Goal: Task Accomplishment & Management: Manage account settings

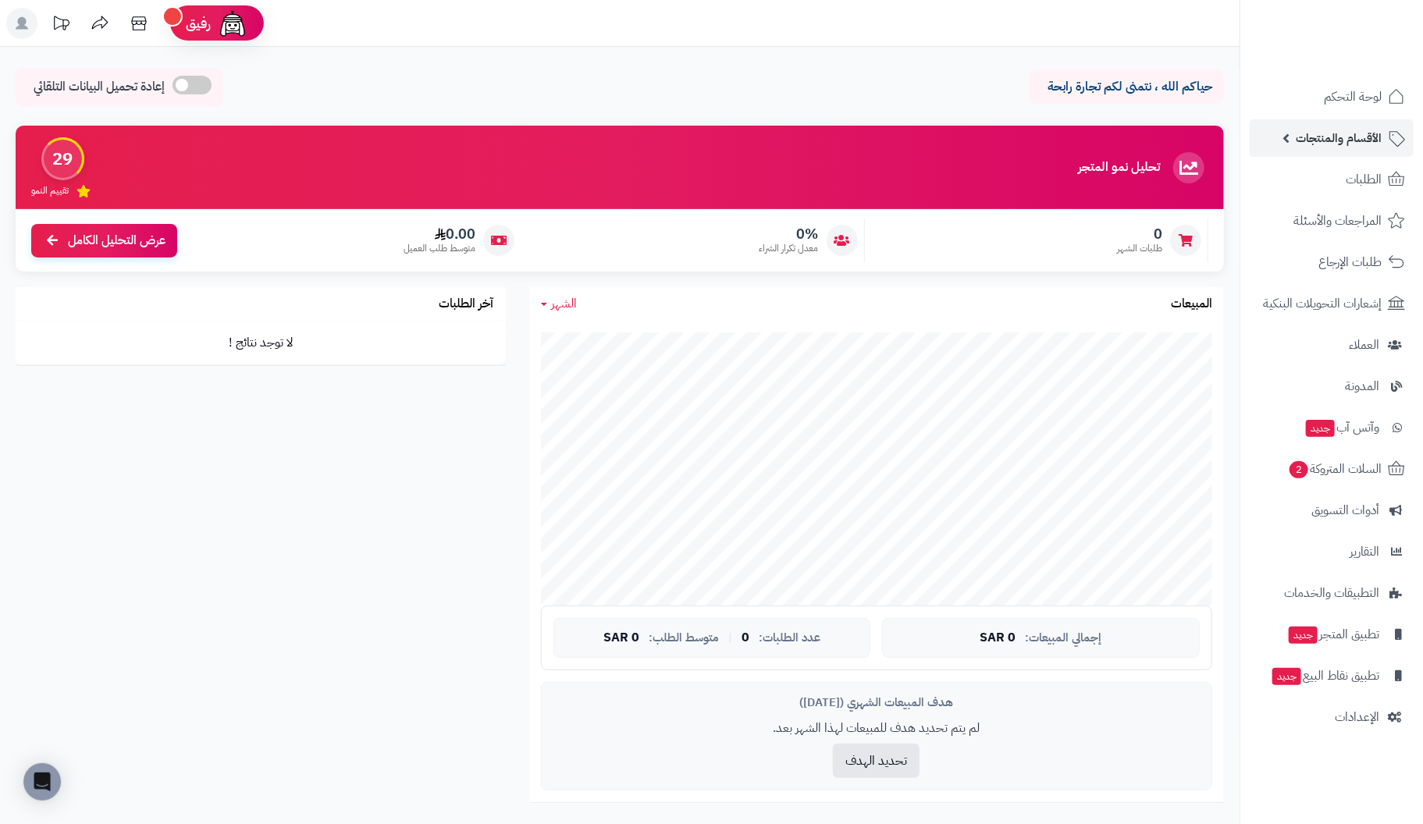
click at [1328, 134] on span "الأقسام والمنتجات" at bounding box center [1339, 138] width 86 height 22
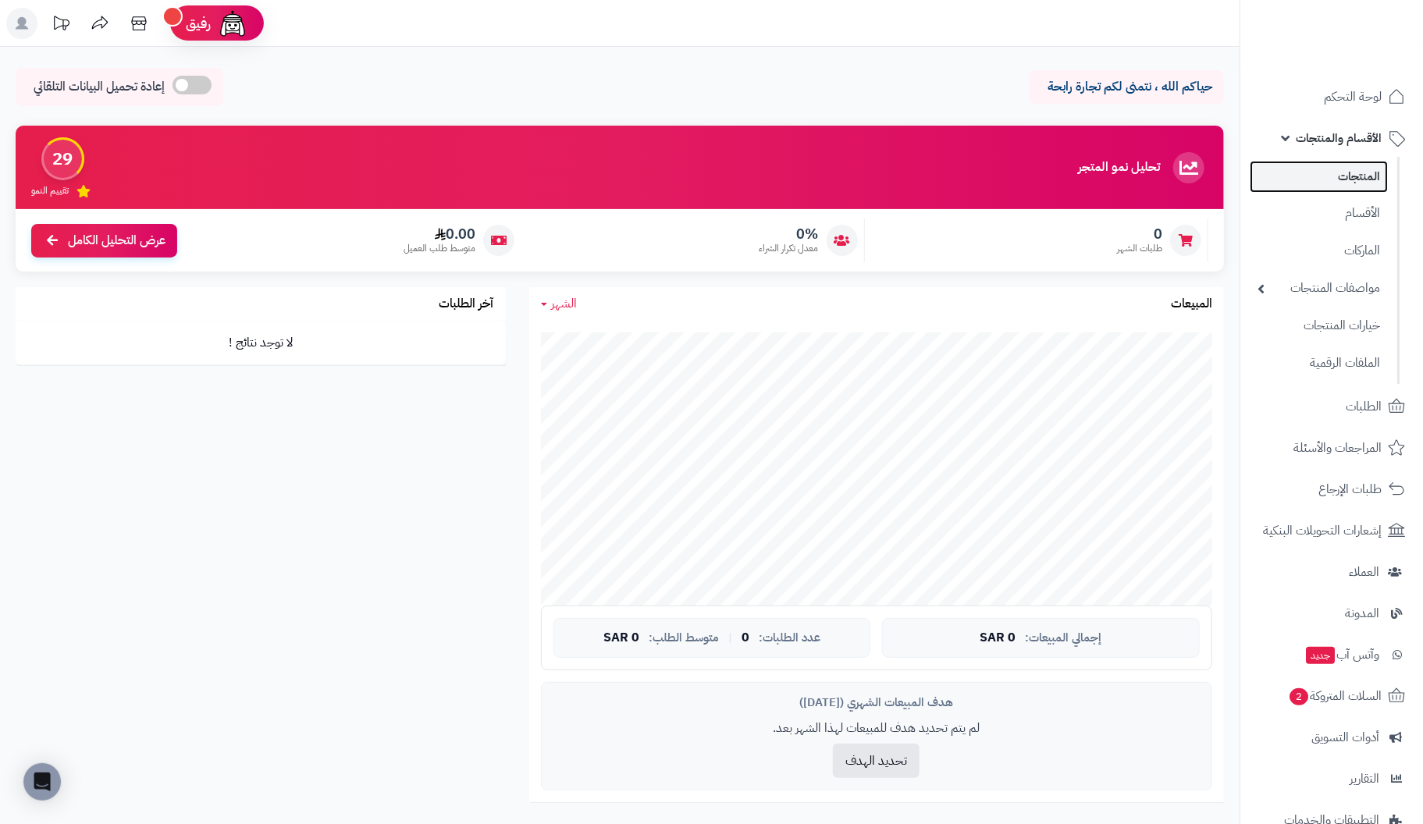
click at [1329, 167] on link "المنتجات" at bounding box center [1319, 177] width 138 height 32
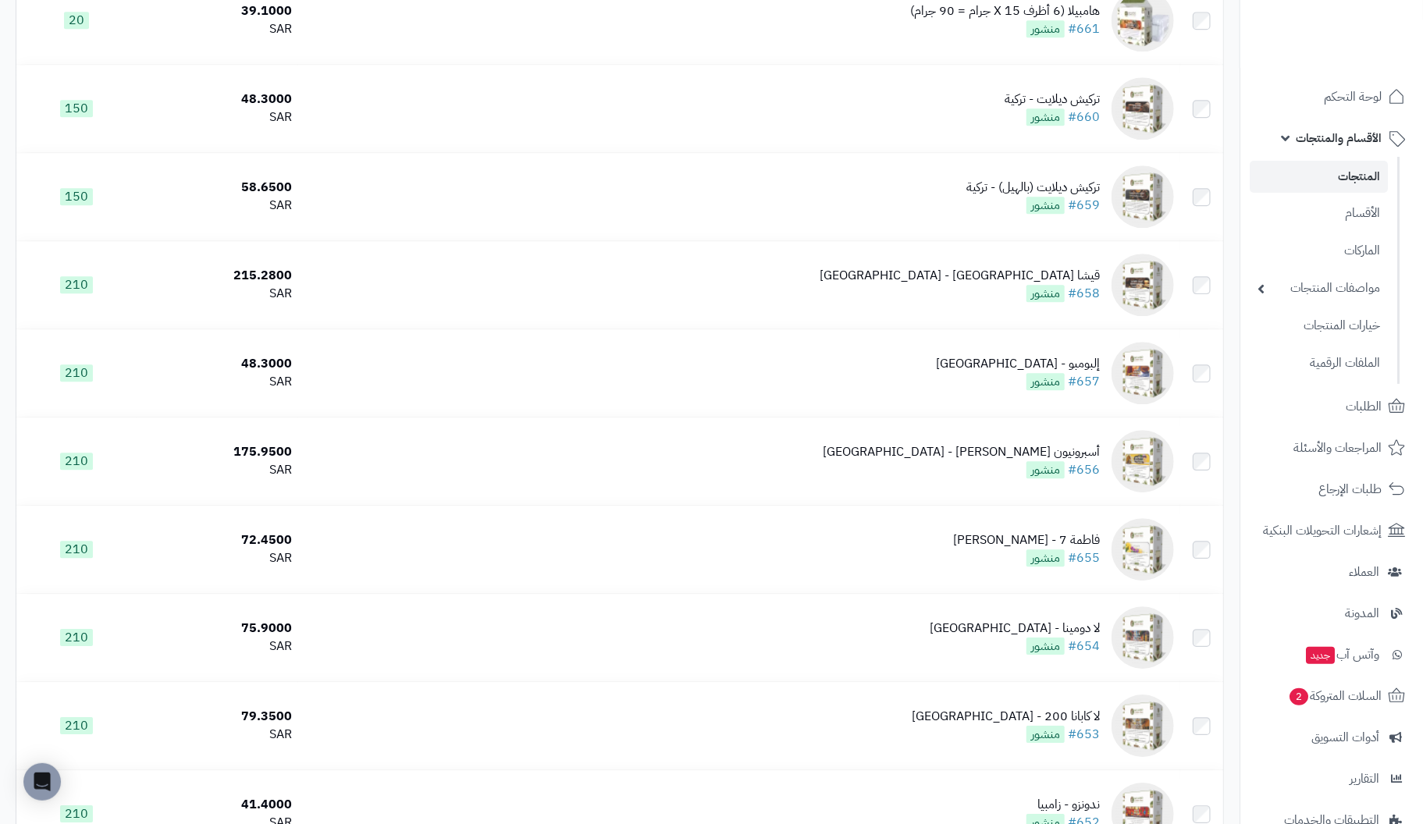
scroll to position [5931, 0]
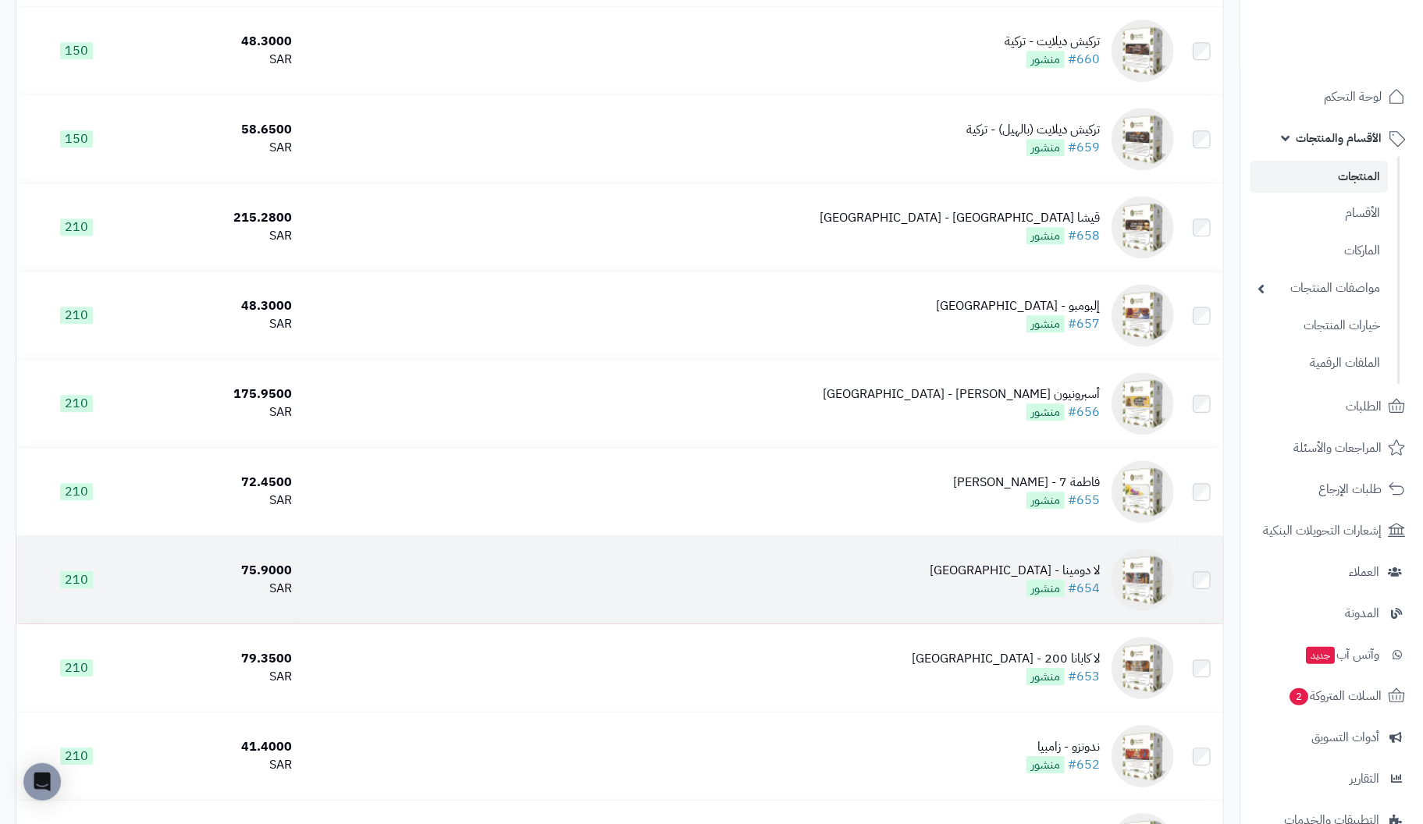
click at [1145, 581] on img at bounding box center [1142, 580] width 62 height 62
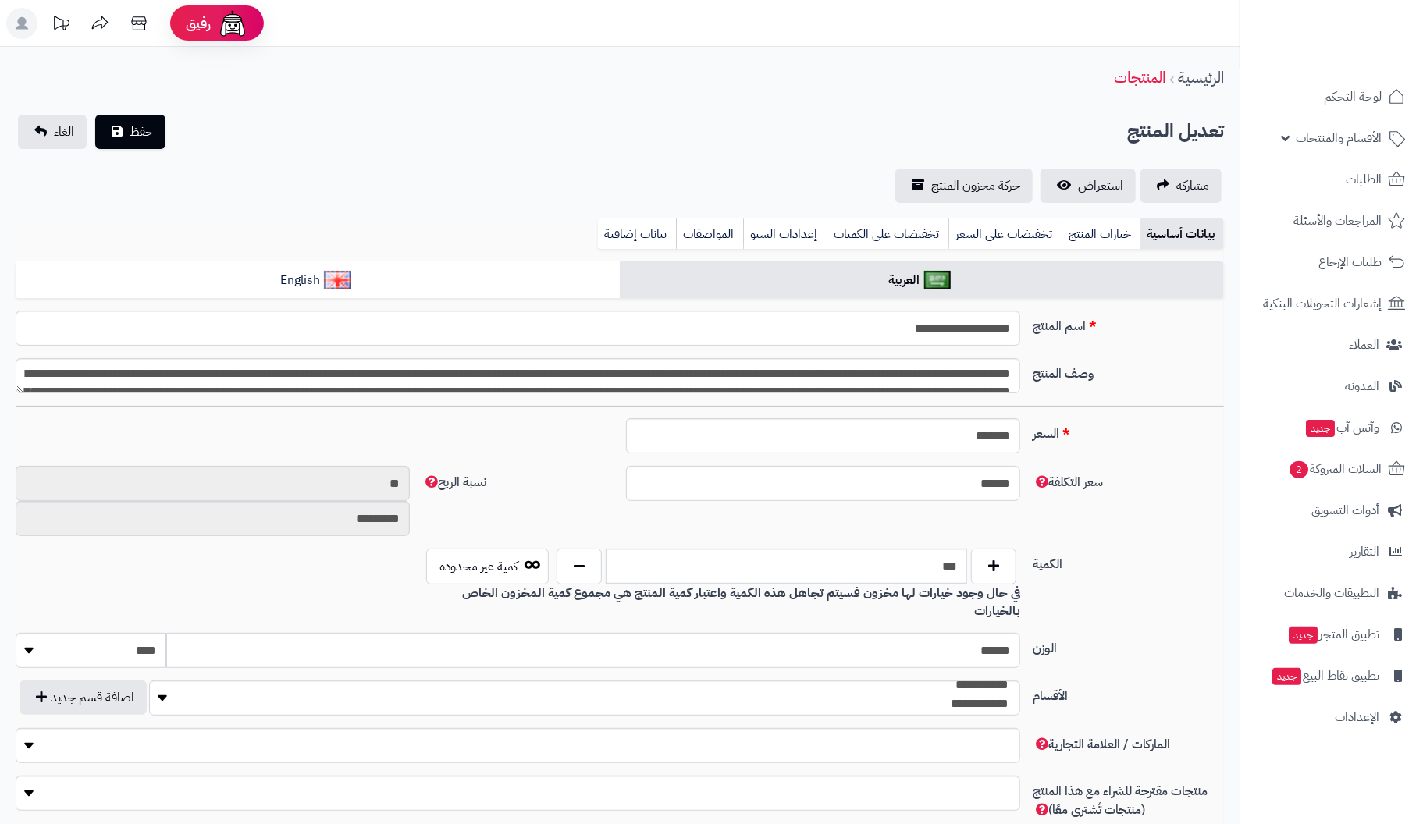
scroll to position [201, 0]
type input "*****"
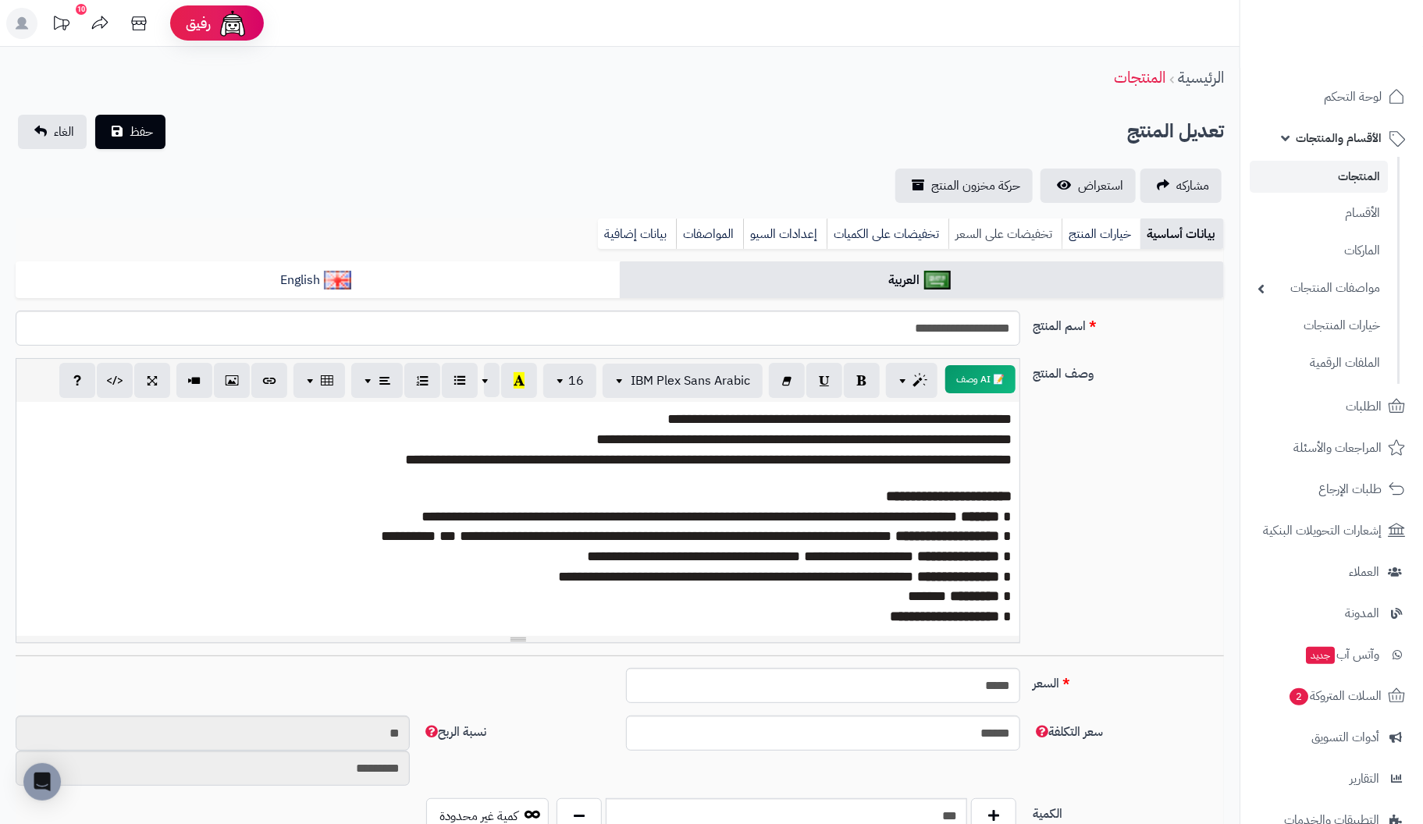
click at [1015, 233] on link "تخفيضات على السعر" at bounding box center [1004, 234] width 113 height 31
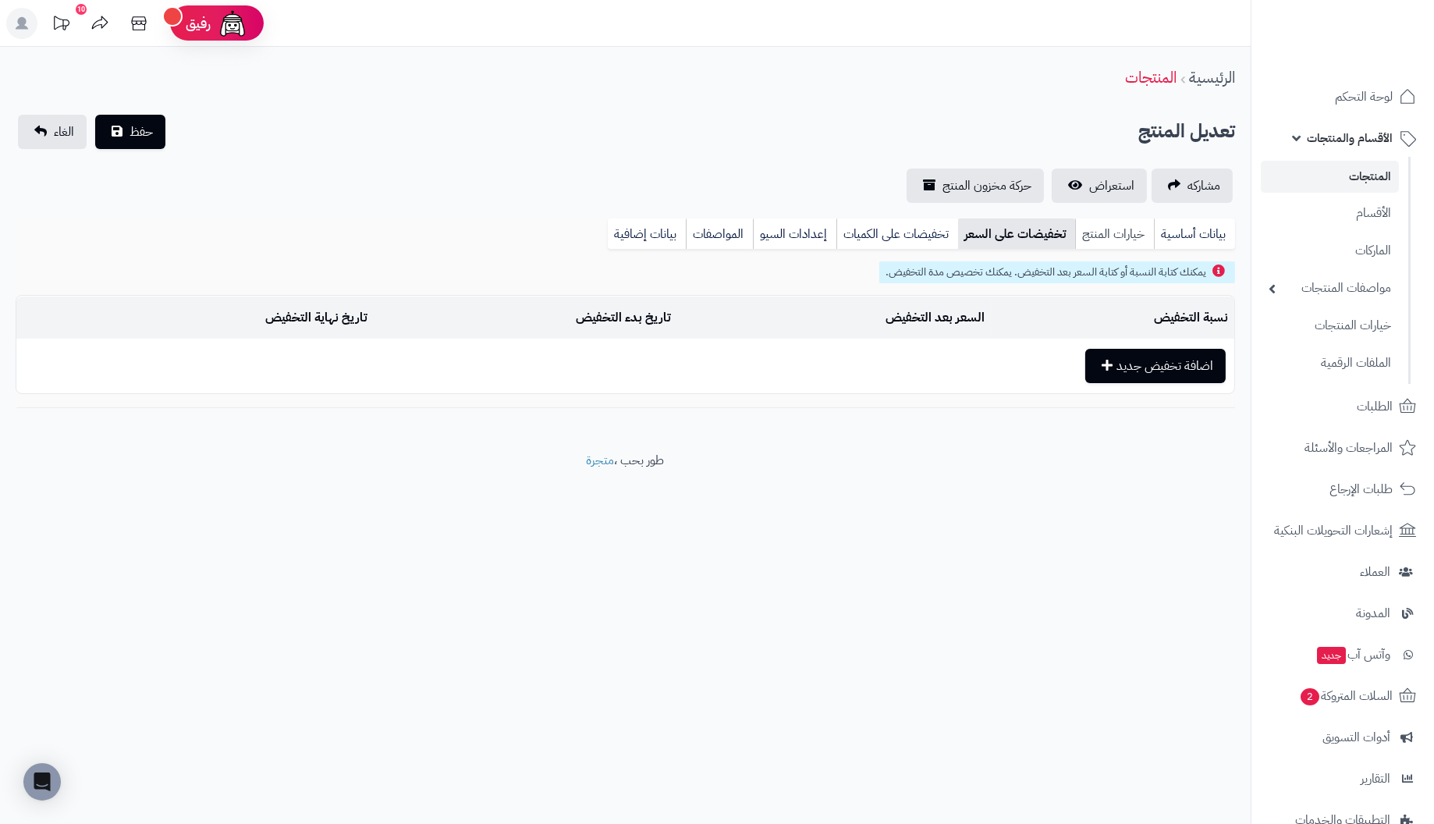
click at [1120, 233] on link "خيارات المنتج" at bounding box center [1114, 234] width 79 height 31
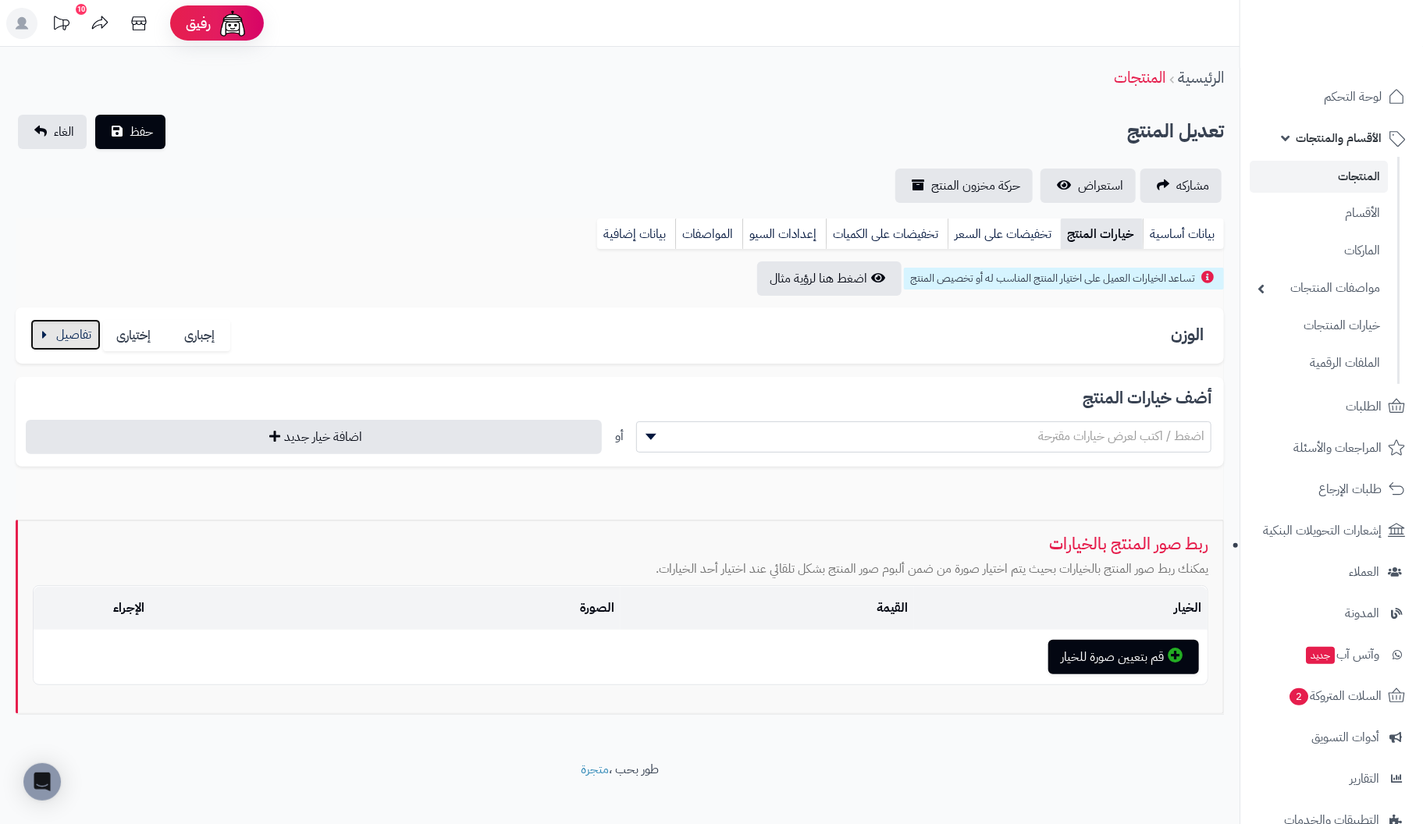
click at [71, 336] on button "button" at bounding box center [65, 334] width 70 height 31
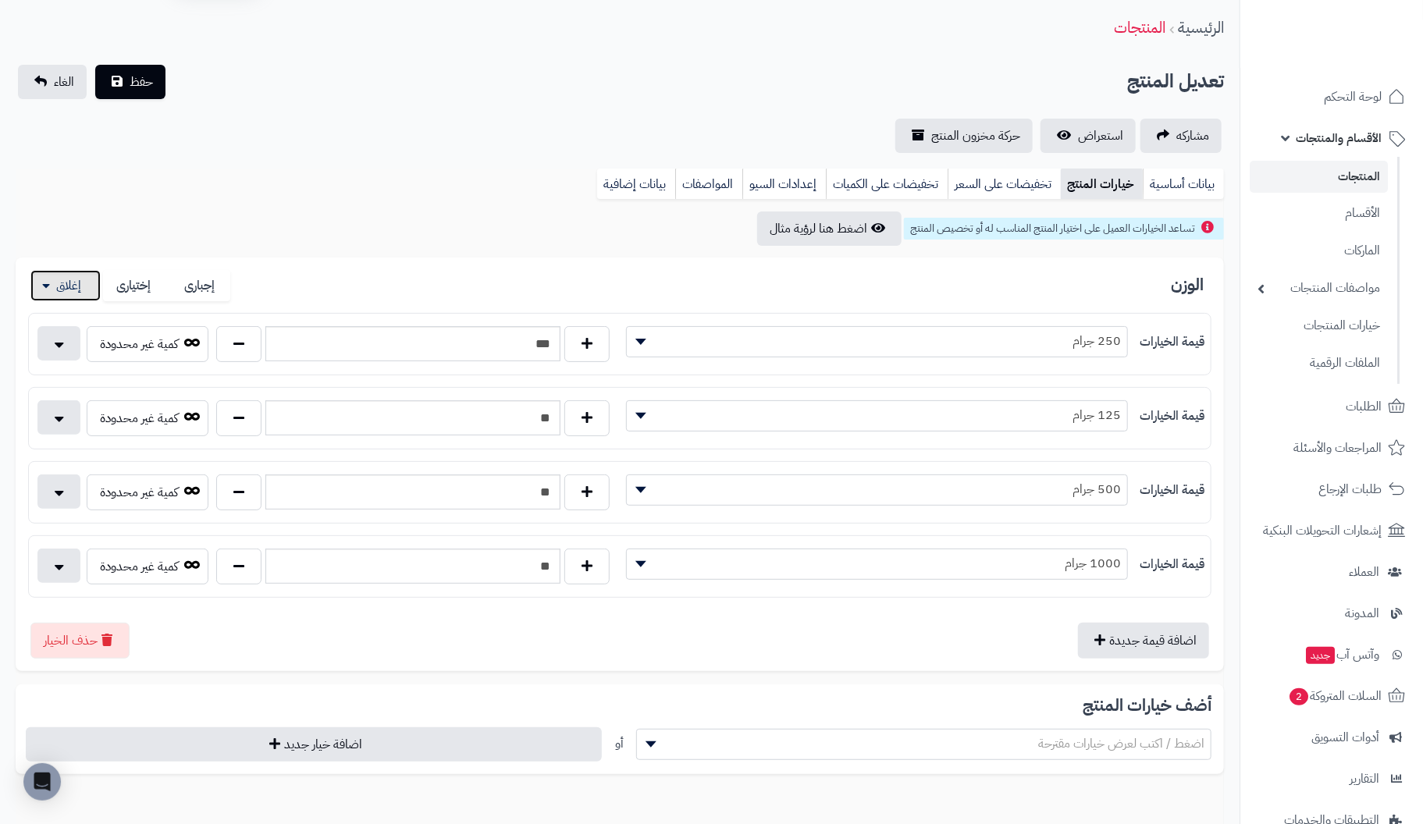
scroll to position [0, 0]
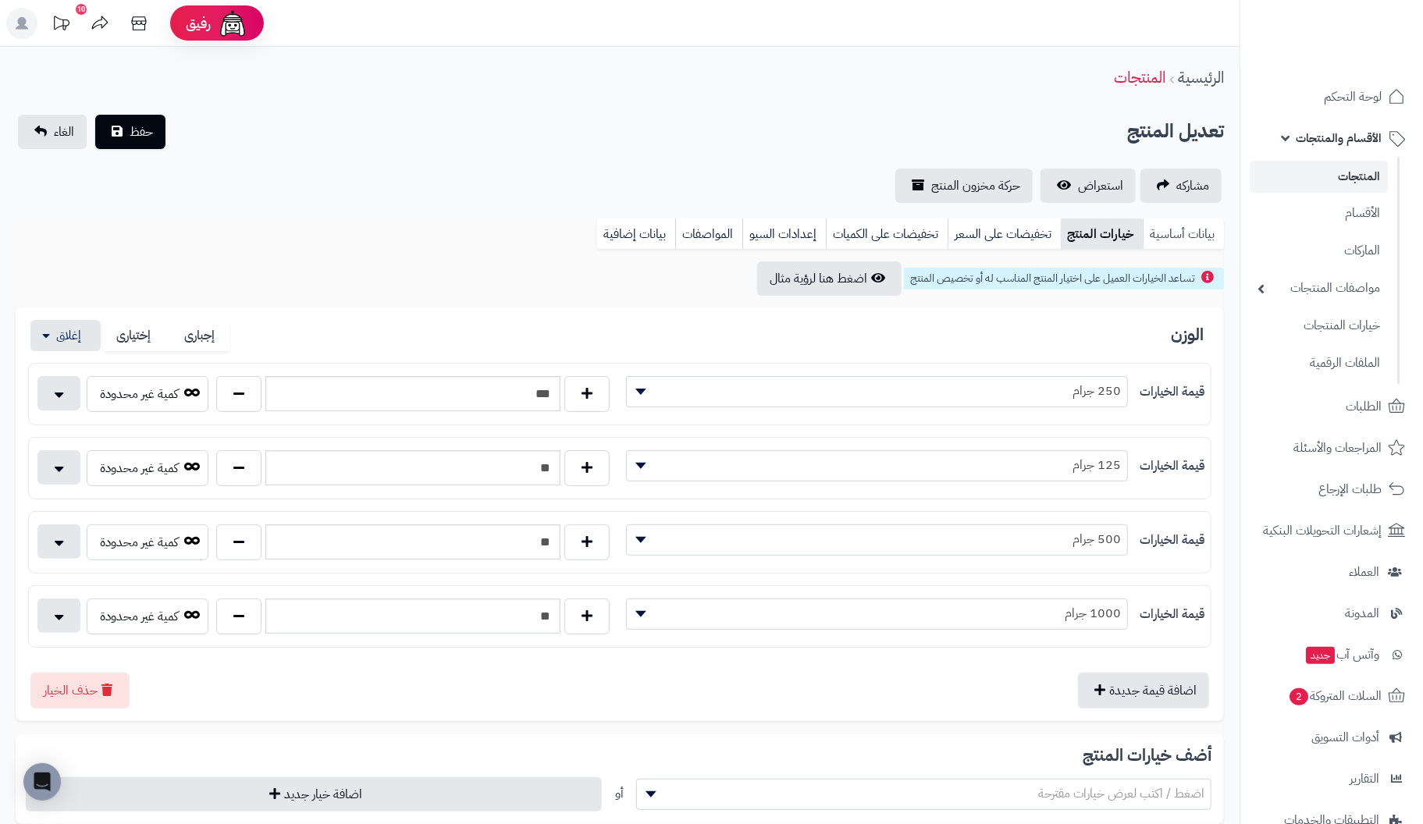
click at [1203, 232] on link "بيانات أساسية" at bounding box center [1183, 234] width 81 height 31
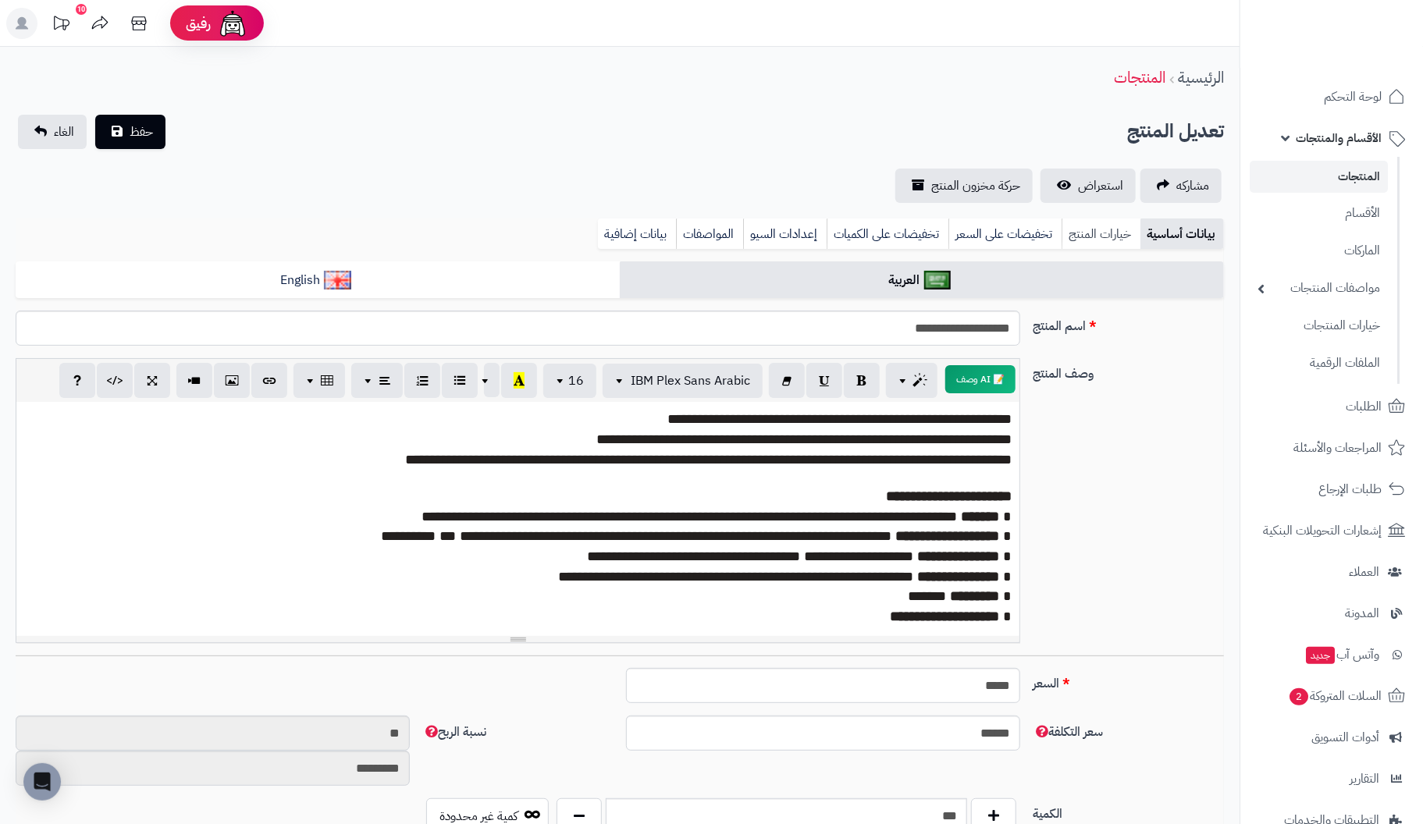
click at [1086, 231] on link "خيارات المنتج" at bounding box center [1100, 234] width 79 height 31
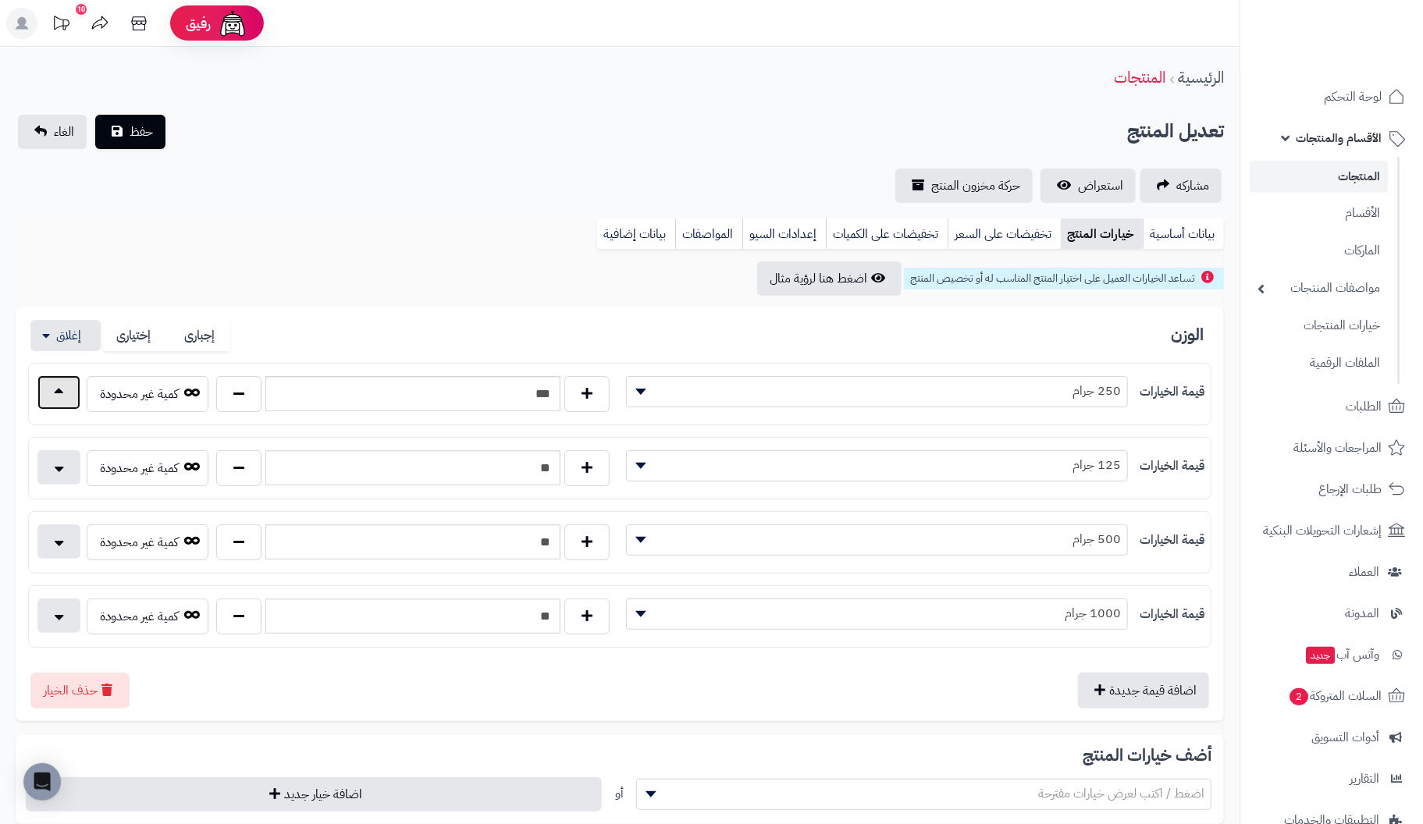
click at [64, 395] on button "button" at bounding box center [58, 392] width 43 height 34
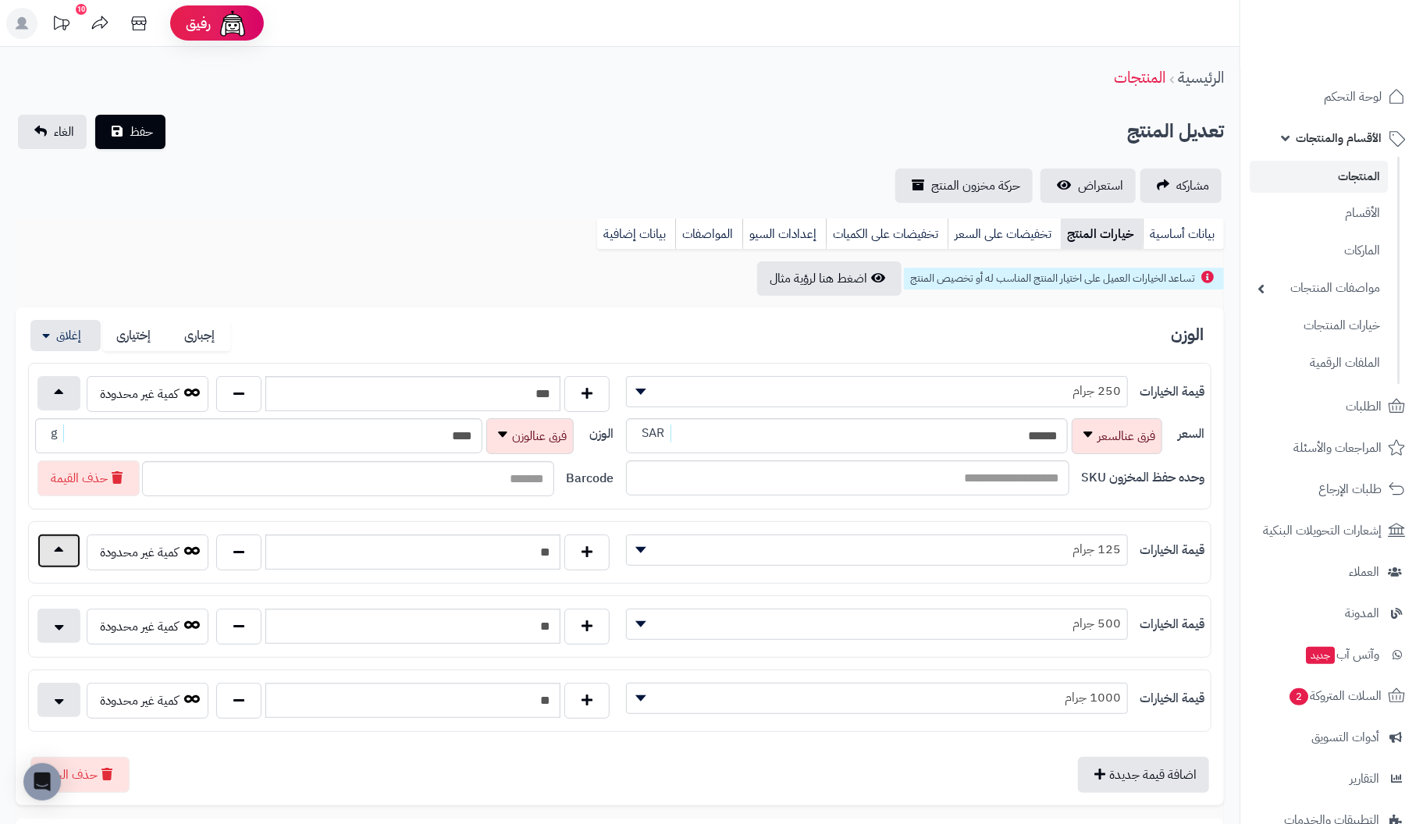
click at [62, 549] on button "button" at bounding box center [58, 551] width 43 height 34
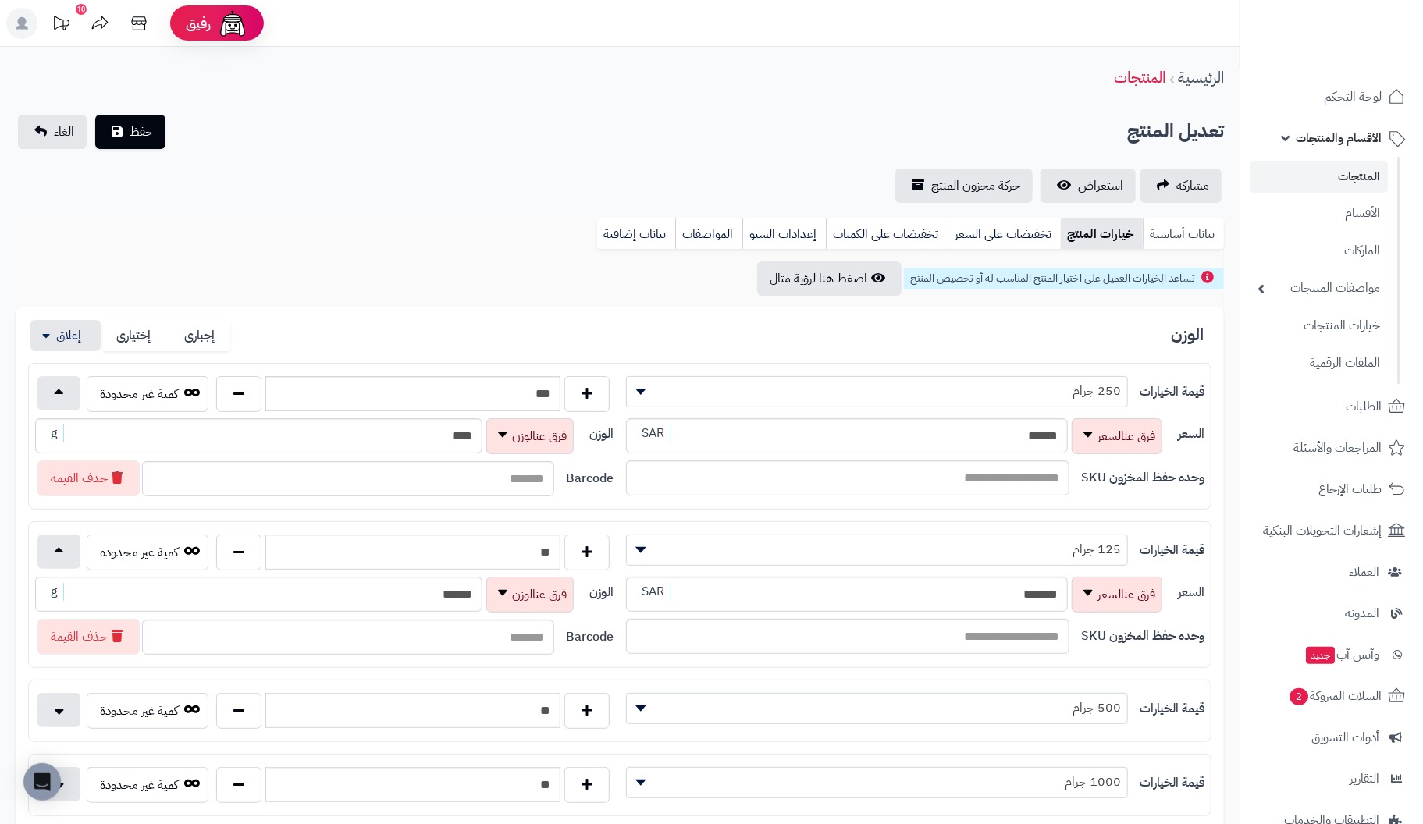
click at [1171, 233] on link "بيانات أساسية" at bounding box center [1183, 234] width 81 height 31
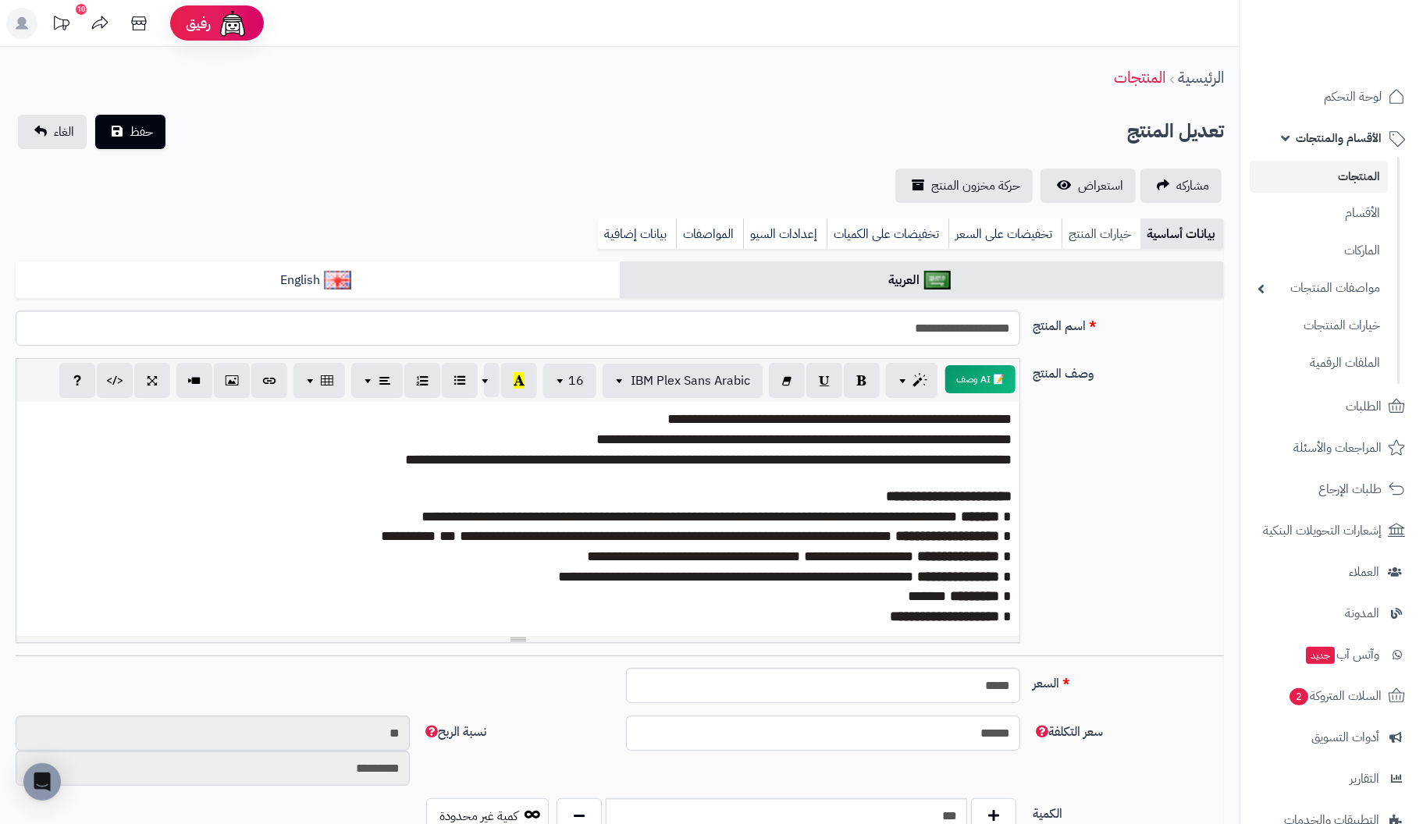
click at [1106, 235] on link "خيارات المنتج" at bounding box center [1100, 234] width 79 height 31
